Goal: Communication & Community: Answer question/provide support

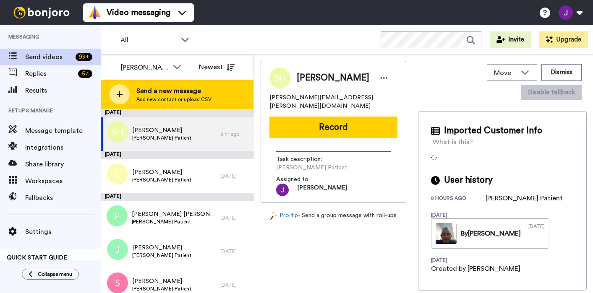
click at [125, 92] on div at bounding box center [120, 94] width 20 height 20
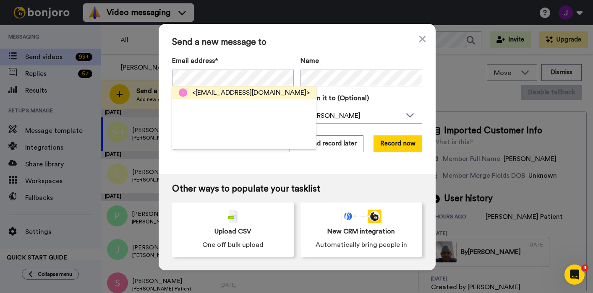
click at [253, 95] on span "<ilyon@oxfordproperties.com>" at bounding box center [251, 93] width 118 height 10
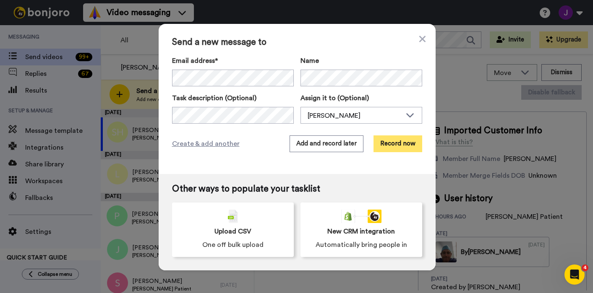
click at [388, 146] on button "Record now" at bounding box center [398, 144] width 49 height 17
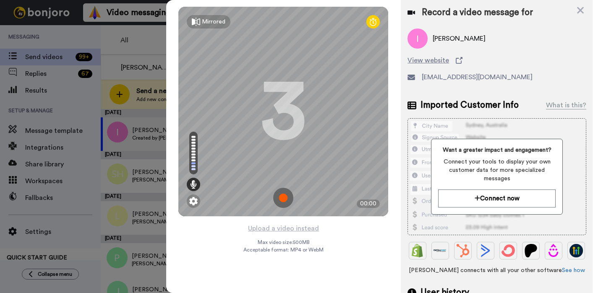
click at [283, 196] on img at bounding box center [283, 198] width 20 height 20
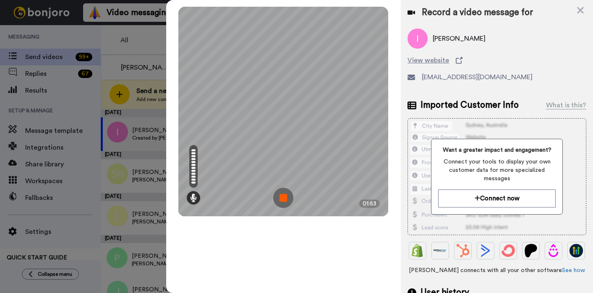
click at [283, 196] on img at bounding box center [283, 198] width 20 height 20
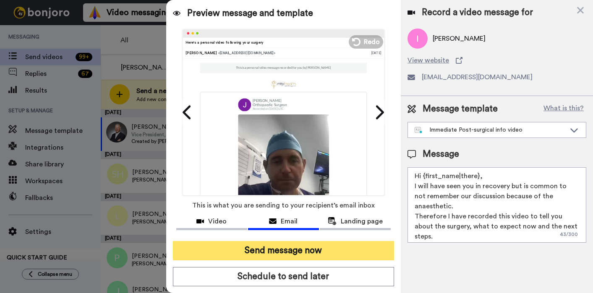
click at [302, 251] on button "Send message now" at bounding box center [284, 250] width 222 height 19
